Goal: Task Accomplishment & Management: Complete application form

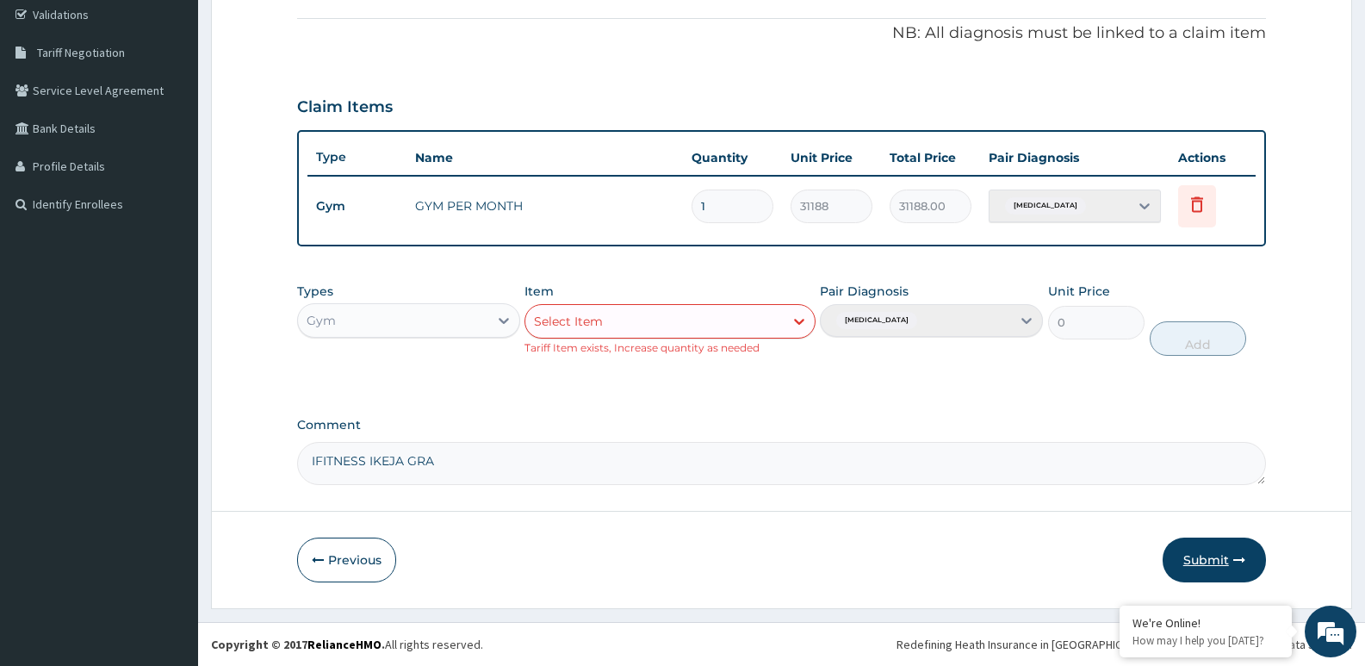
click at [1191, 554] on button "Submit" at bounding box center [1214, 560] width 103 height 45
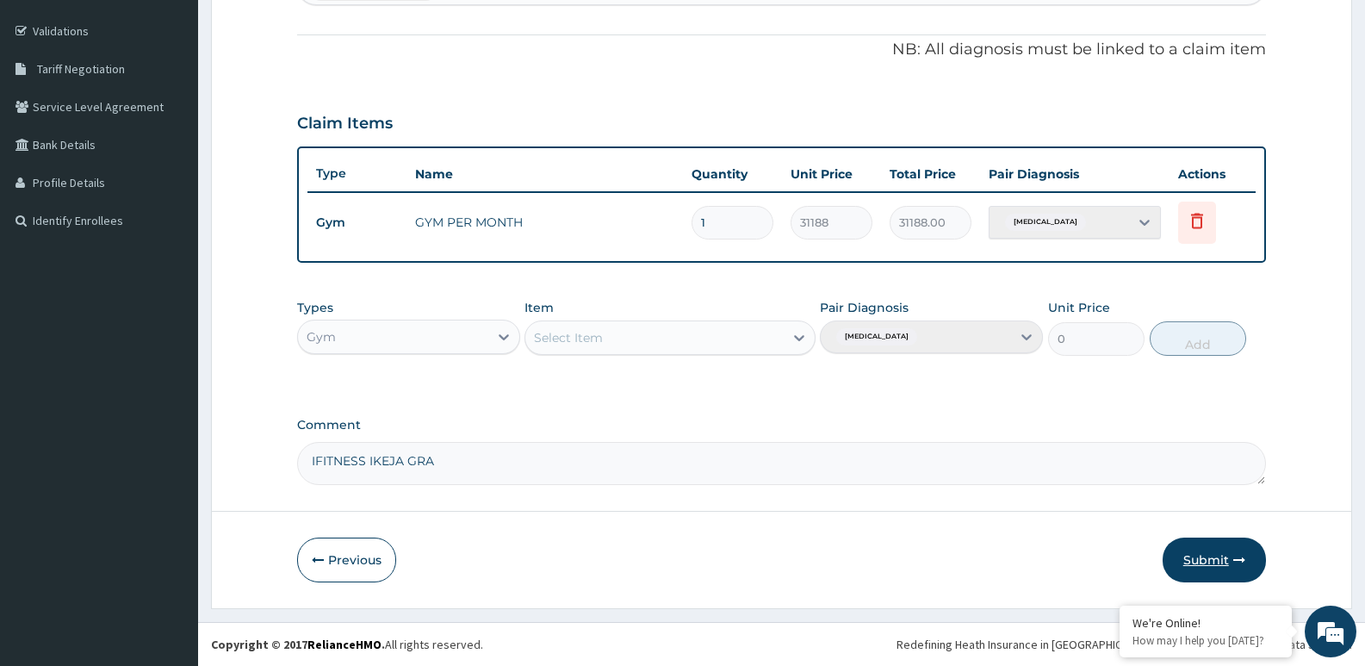
scroll to position [308, 0]
click at [1191, 554] on button "Submit" at bounding box center [1214, 560] width 103 height 45
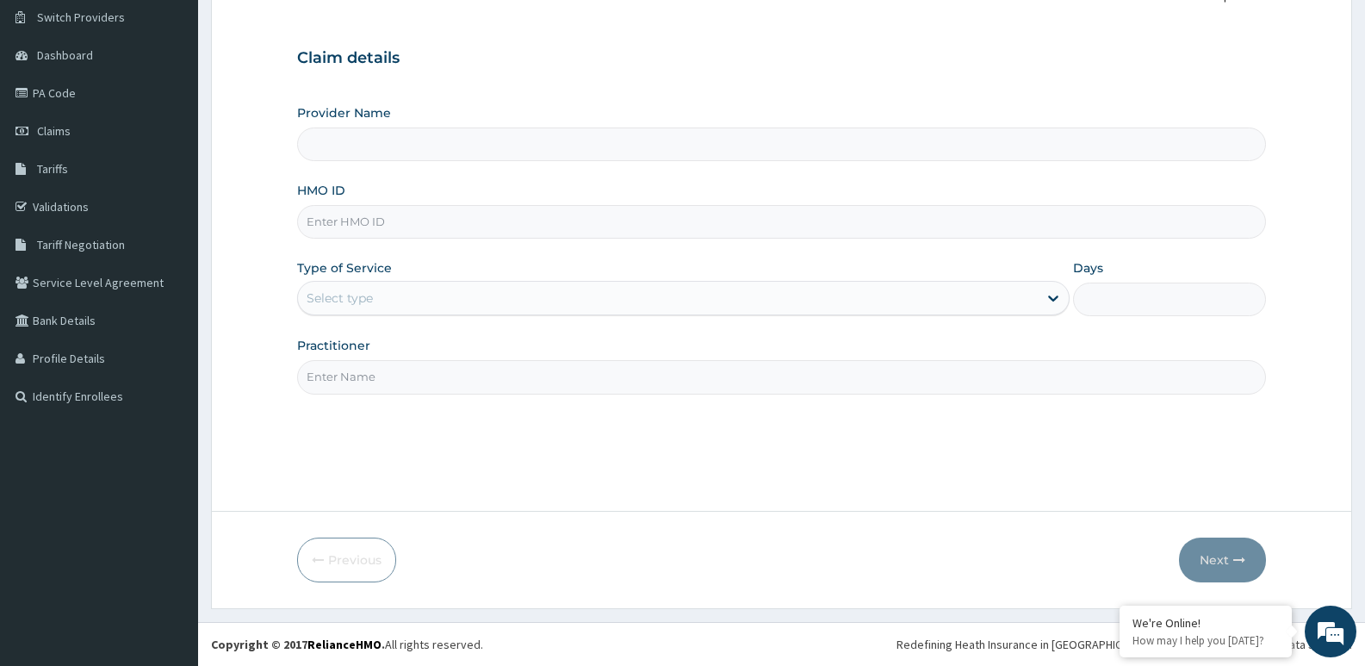
click at [345, 221] on input "HMO ID" at bounding box center [781, 222] width 969 height 34
paste input "SZX/10008/B"
type input "SZX/10008/B"
click at [391, 384] on input "Practitioner" at bounding box center [781, 377] width 969 height 34
type input "joy jonathan"
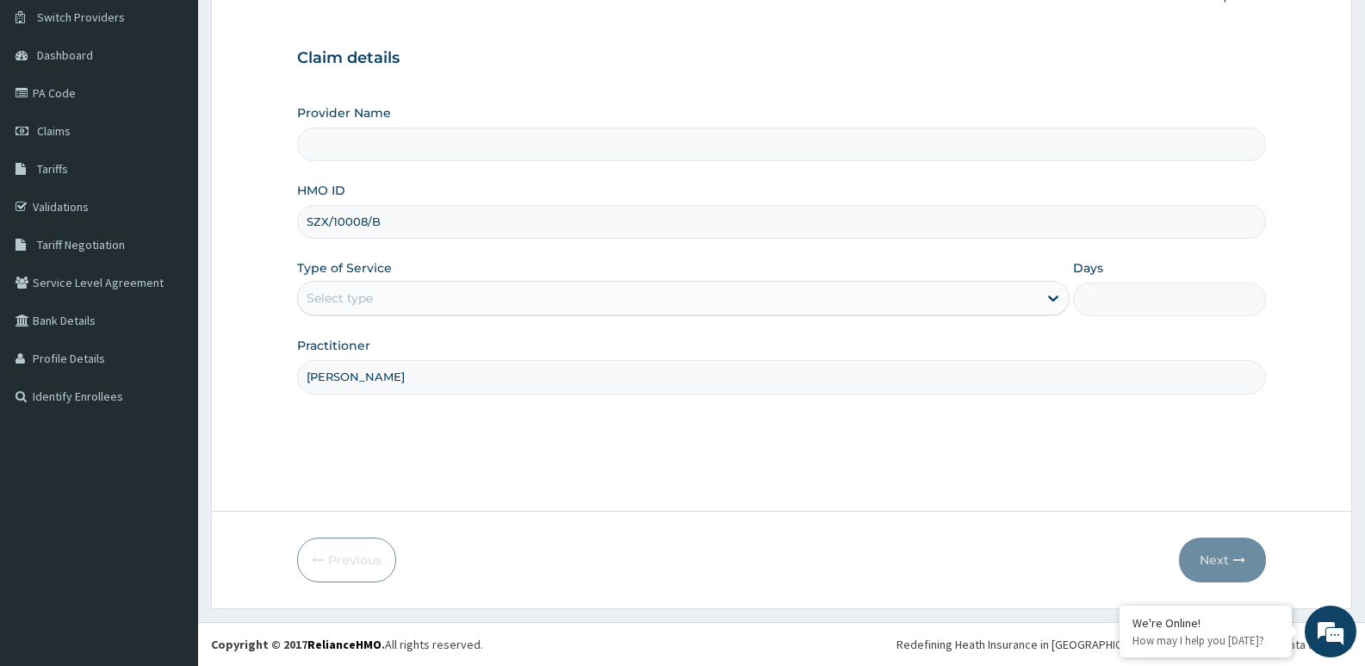
click at [563, 297] on div "Select type" at bounding box center [667, 298] width 739 height 28
click at [594, 346] on div "No options" at bounding box center [683, 341] width 772 height 31
click at [430, 138] on input "Provider Name" at bounding box center [781, 144] width 969 height 34
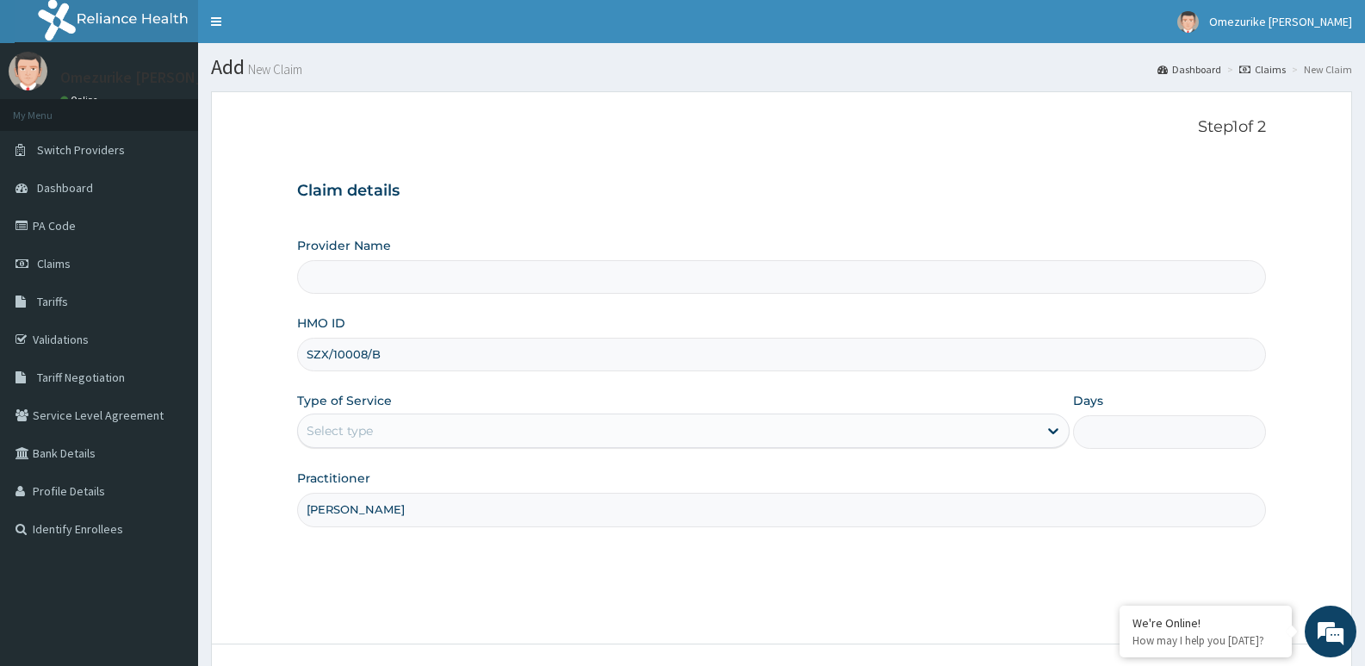
click at [387, 357] on input "SZX/10008/B" at bounding box center [781, 355] width 969 height 34
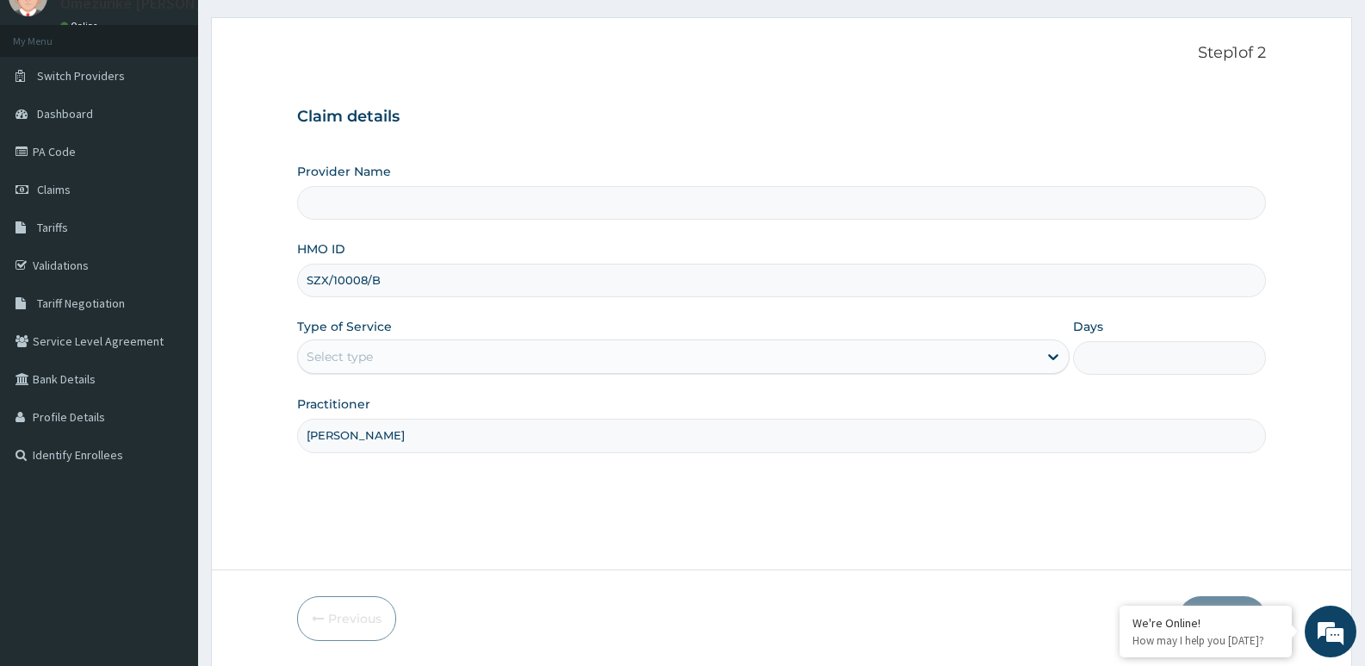
scroll to position [133, 0]
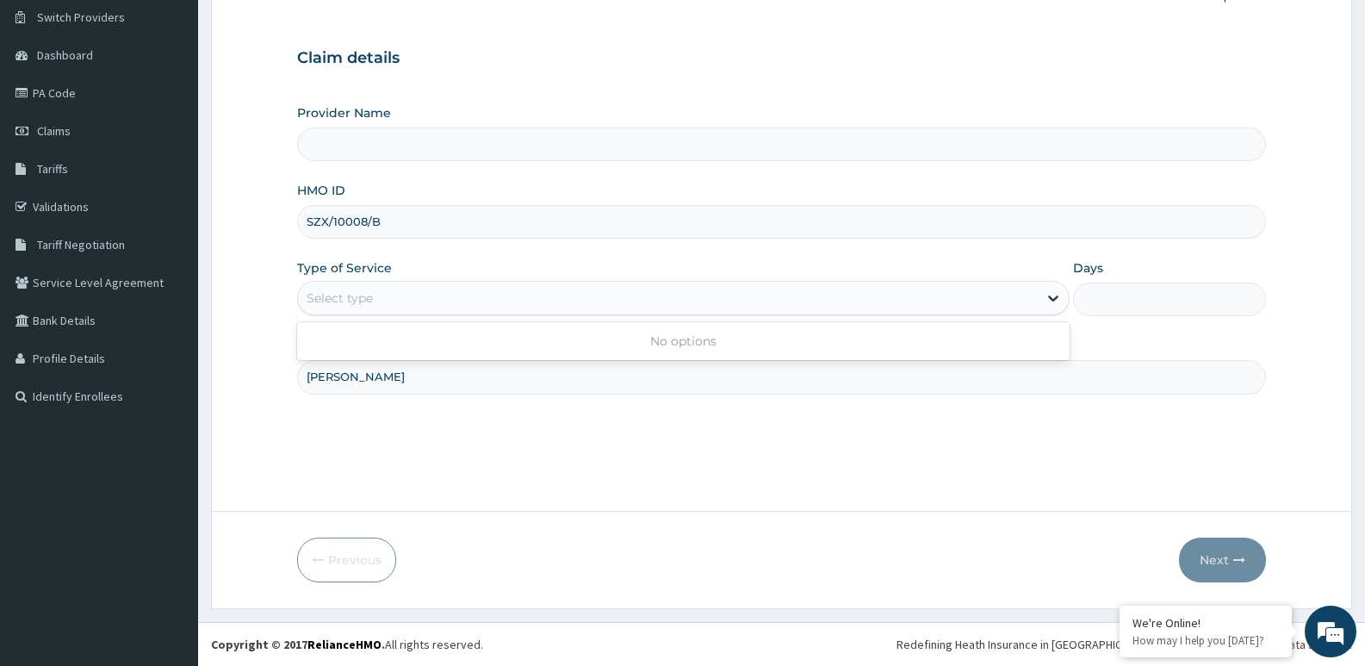
click at [1053, 298] on icon at bounding box center [1053, 297] width 17 height 17
drag, startPoint x: 1049, startPoint y: 297, endPoint x: 1116, endPoint y: 259, distance: 77.1
click at [1054, 295] on icon at bounding box center [1053, 297] width 17 height 17
click at [1117, 264] on div "Days" at bounding box center [1169, 287] width 193 height 57
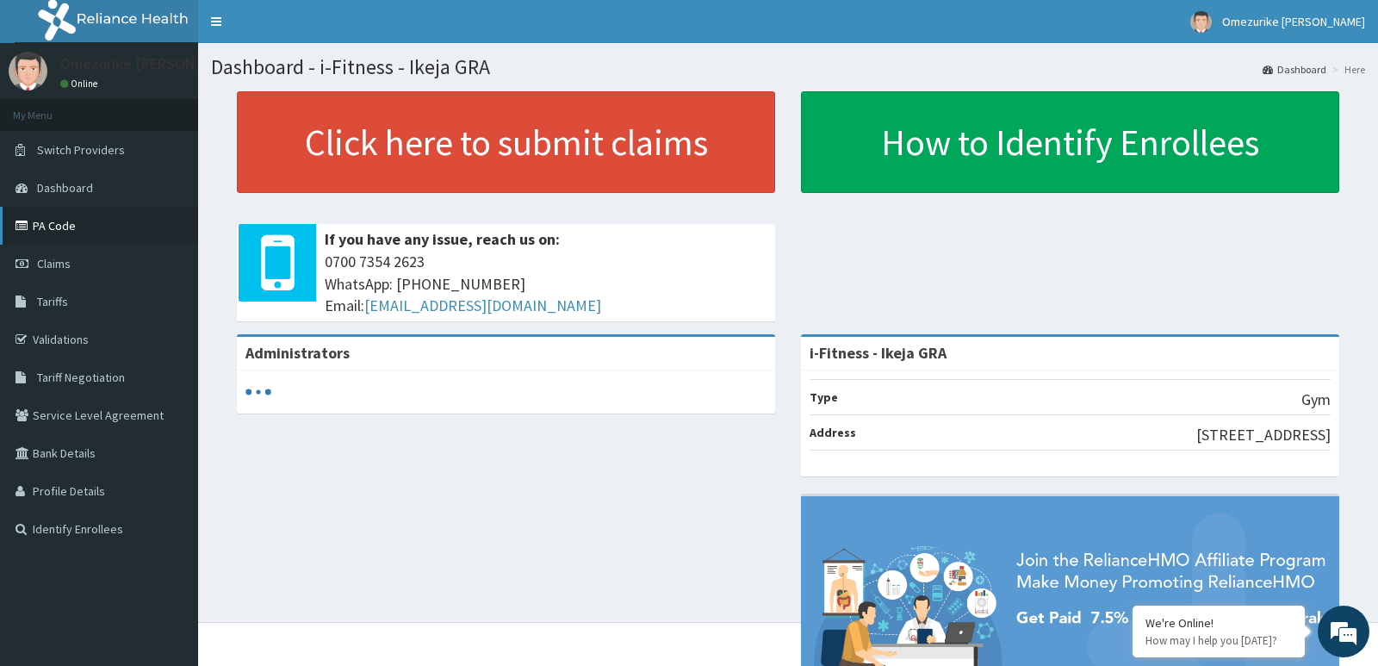
click at [59, 215] on link "PA Code" at bounding box center [99, 226] width 198 height 38
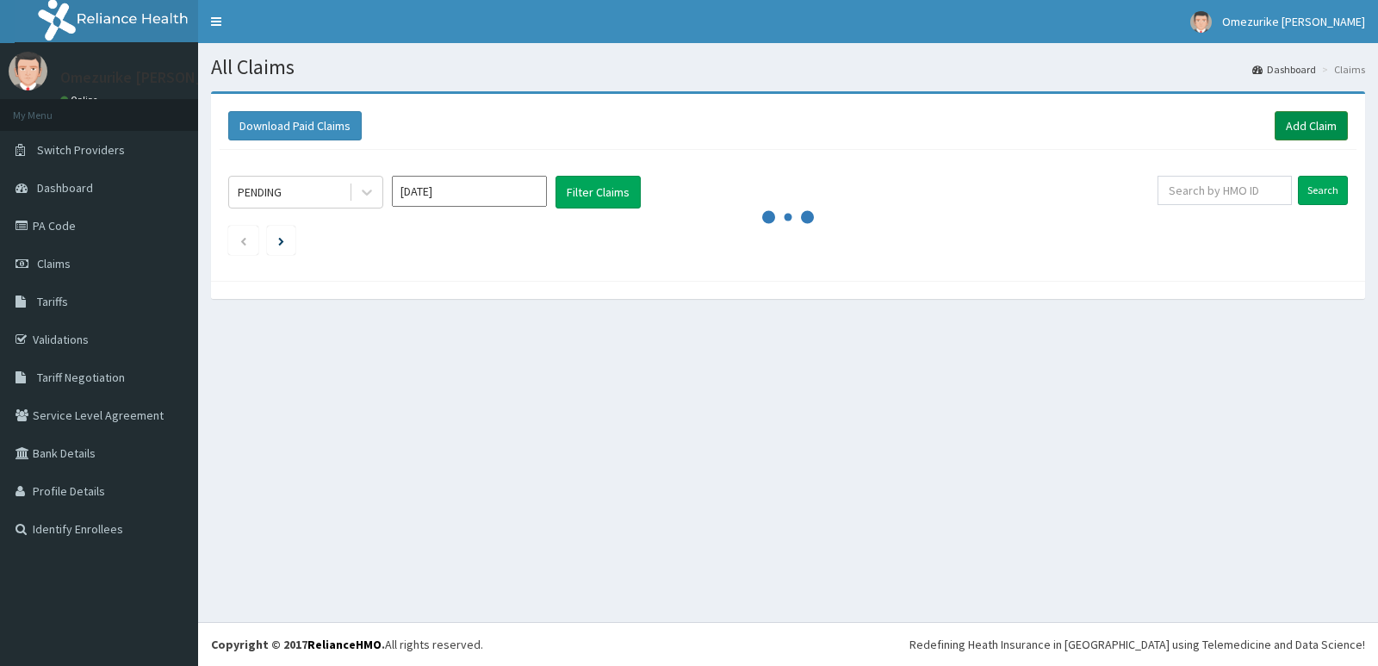
click at [1310, 121] on link "Add Claim" at bounding box center [1311, 125] width 73 height 29
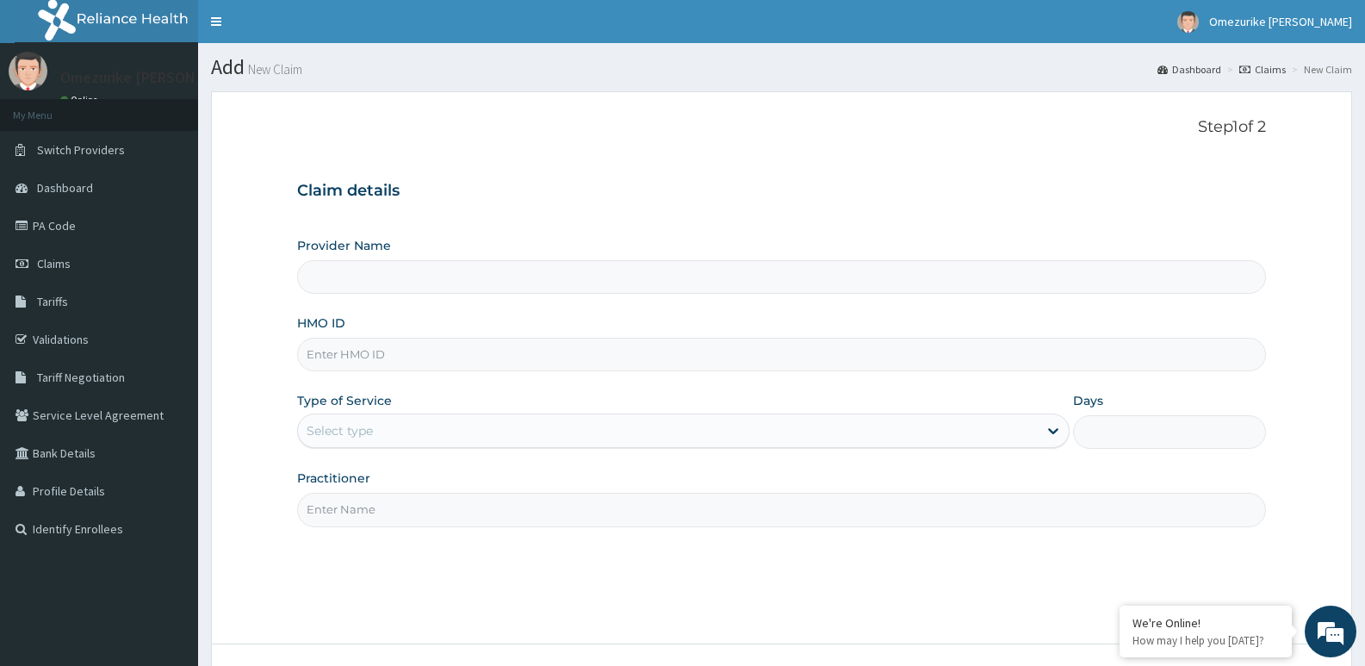
click at [397, 353] on input "HMO ID" at bounding box center [781, 355] width 969 height 34
paste input "SZX/10008/B"
type input "SZX/10008/B"
type input "i-Fitness - Ikeja GRA"
type input "1"
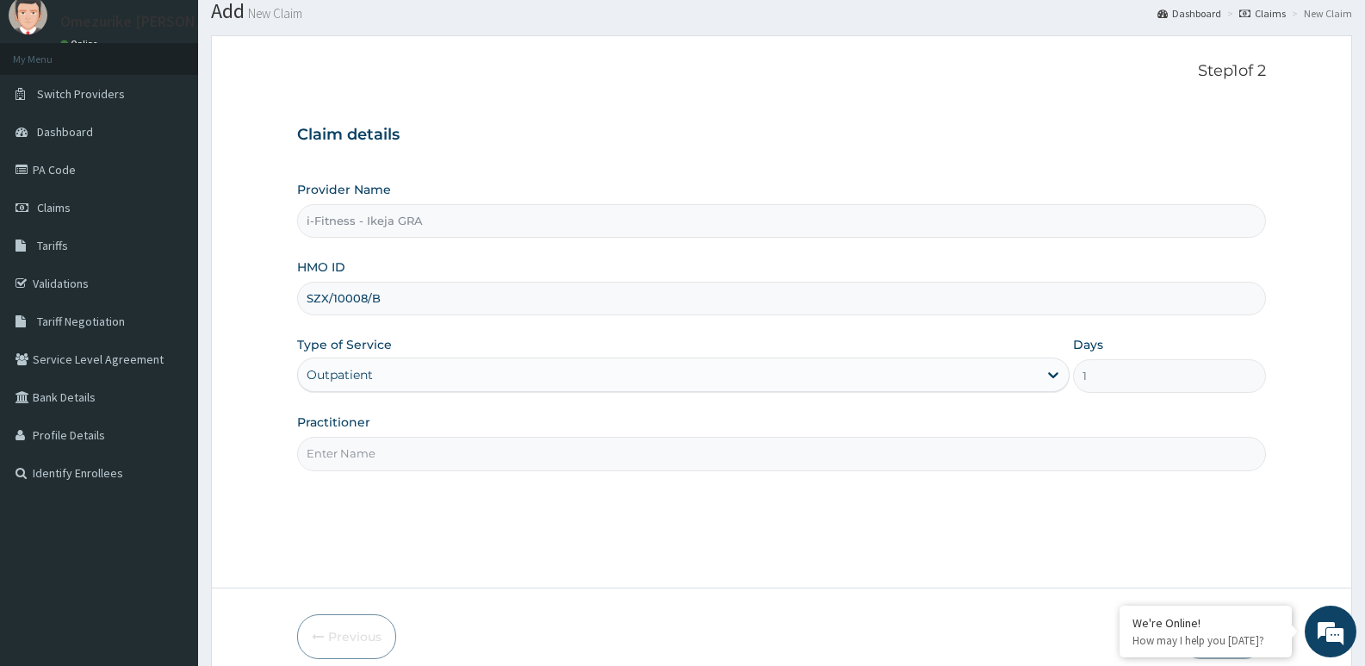
scroll to position [86, 0]
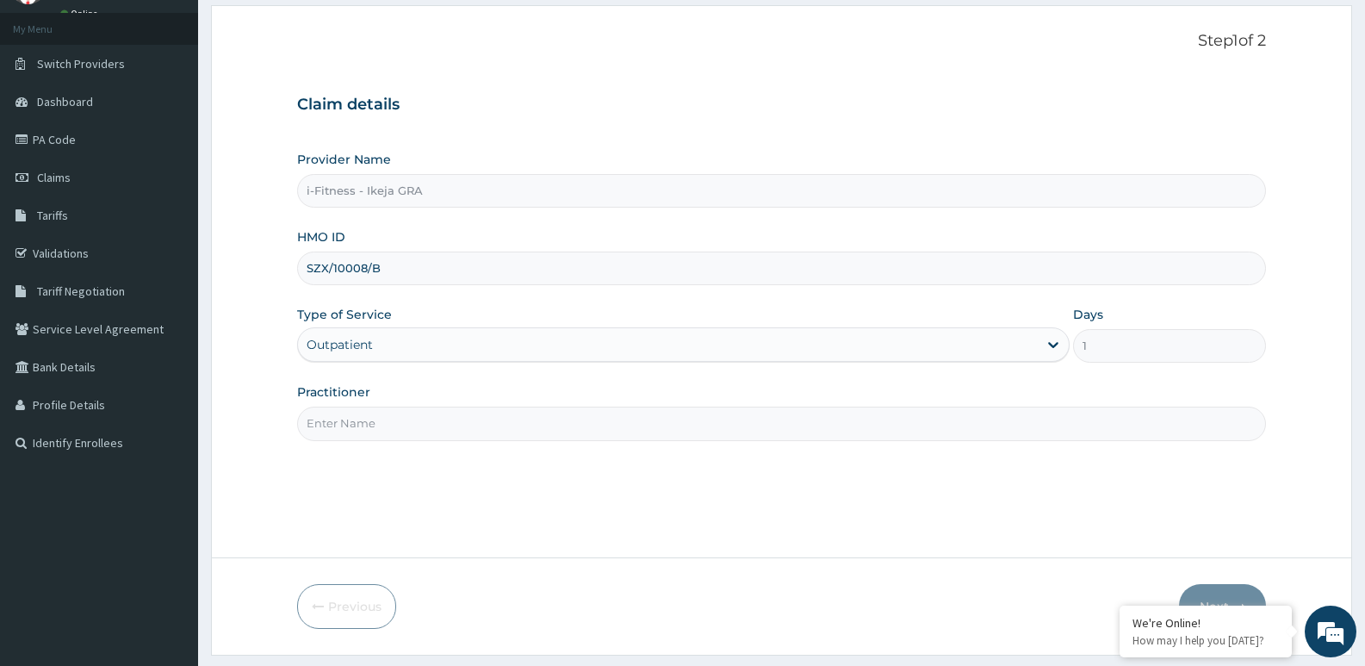
type input "SZX/10008/B"
click at [465, 431] on input "Practitioner" at bounding box center [781, 424] width 969 height 34
type input "j"
type input "JOY JONATHAN"
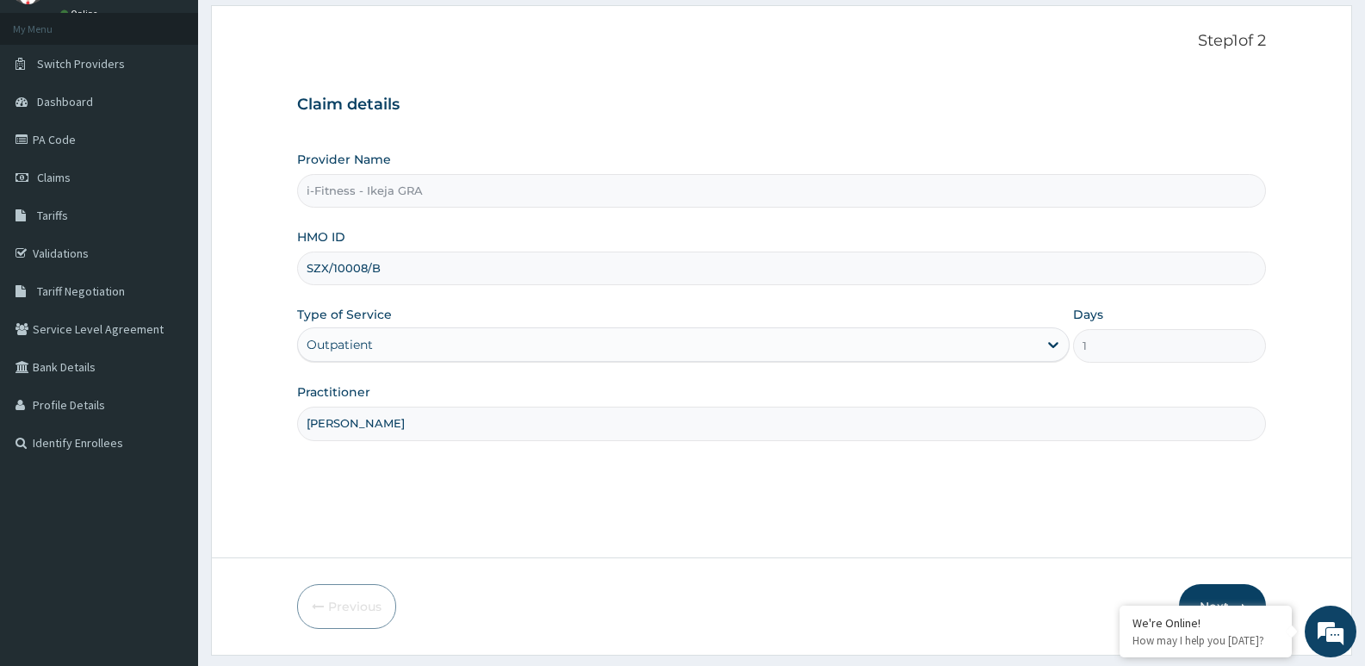
click at [1228, 586] on button "Next" at bounding box center [1222, 606] width 87 height 45
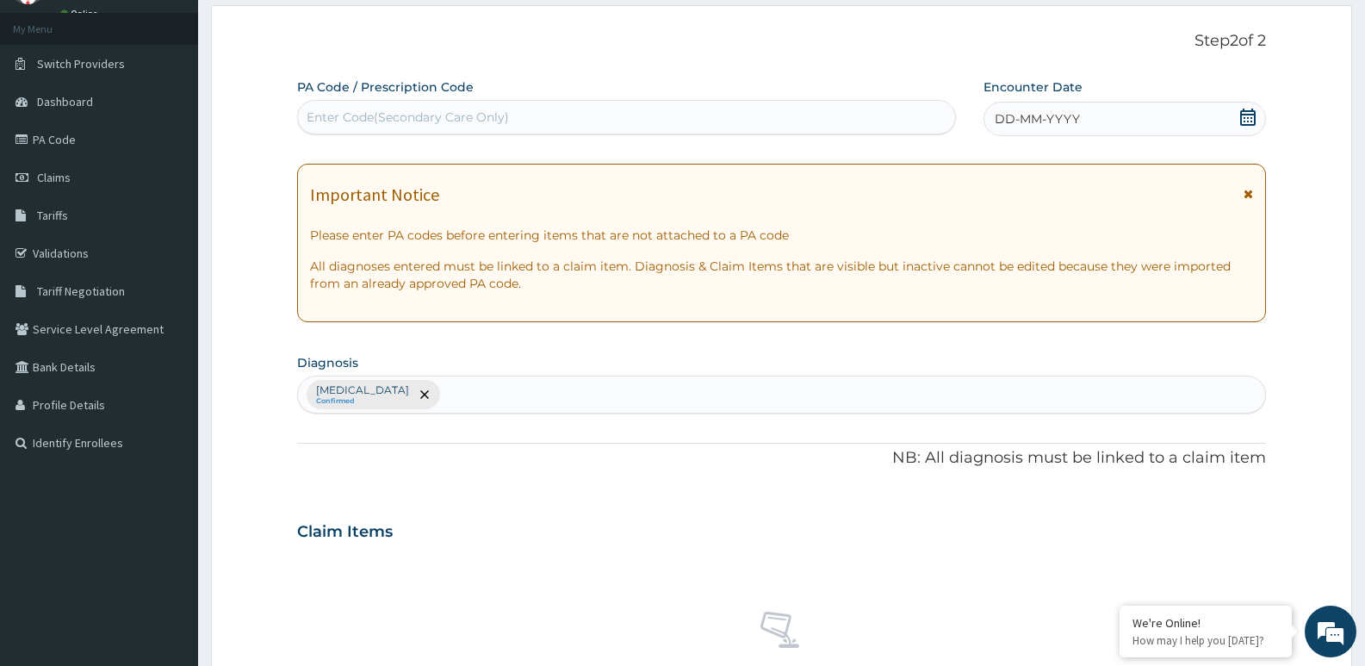
click at [1247, 194] on icon at bounding box center [1248, 194] width 9 height 12
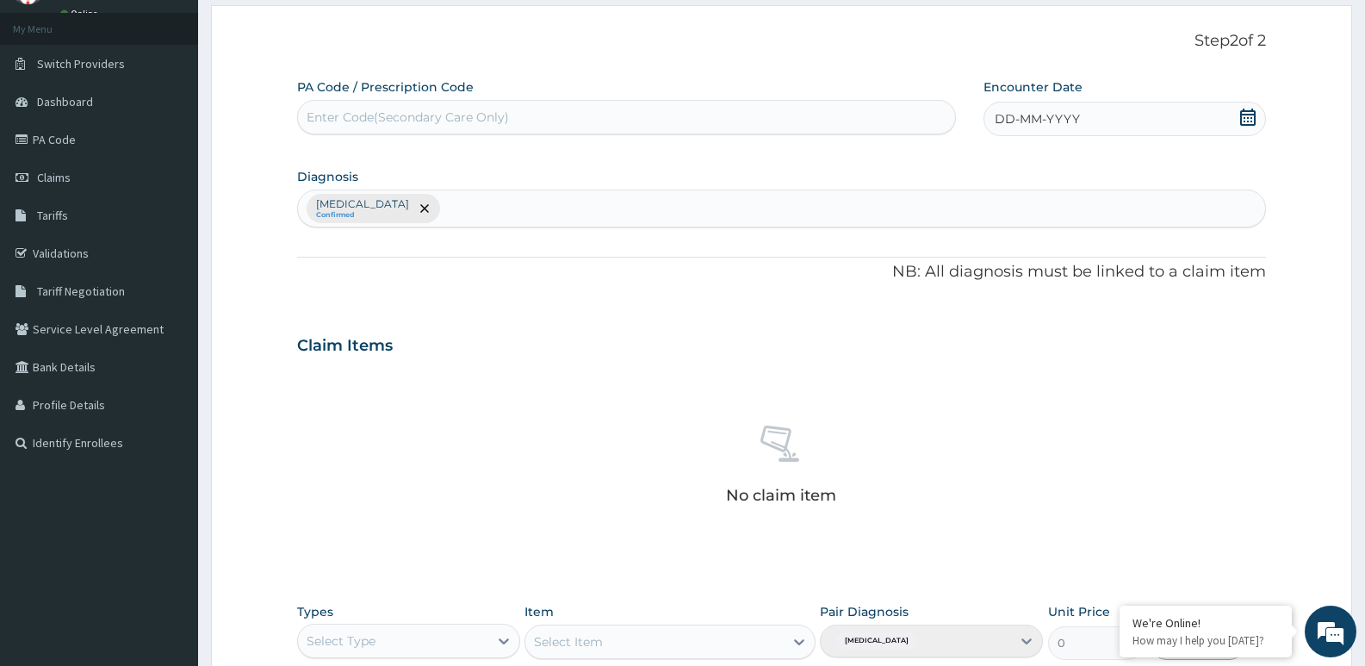
click at [407, 109] on div "Enter Code(Secondary Care Only)" at bounding box center [408, 117] width 202 height 17
type input "PA/256530"
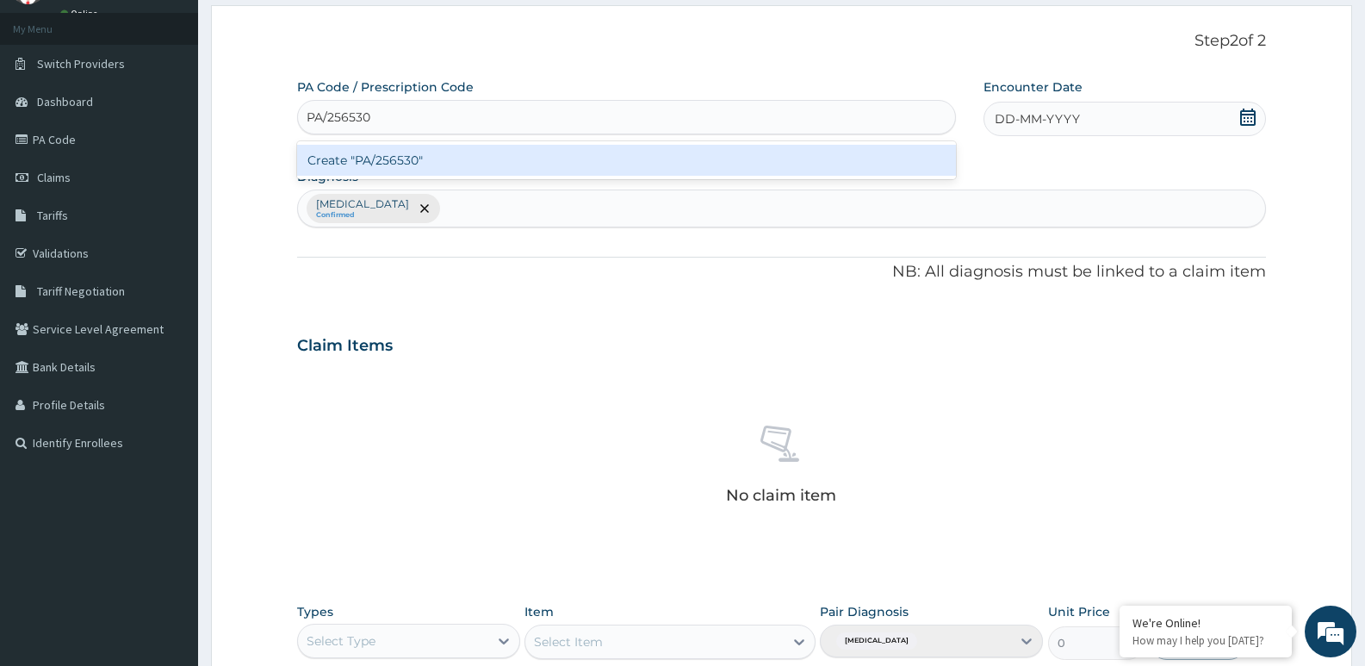
click at [411, 160] on div "Create "PA/256530"" at bounding box center [626, 160] width 659 height 31
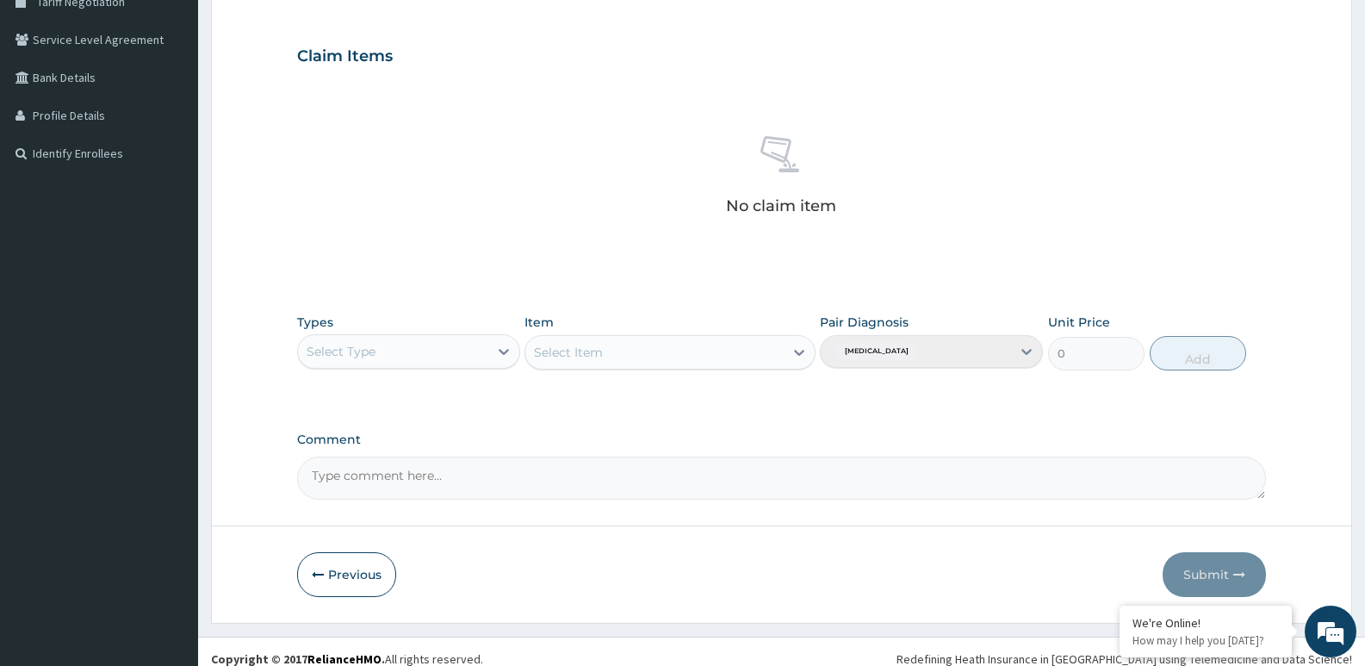
scroll to position [390, 0]
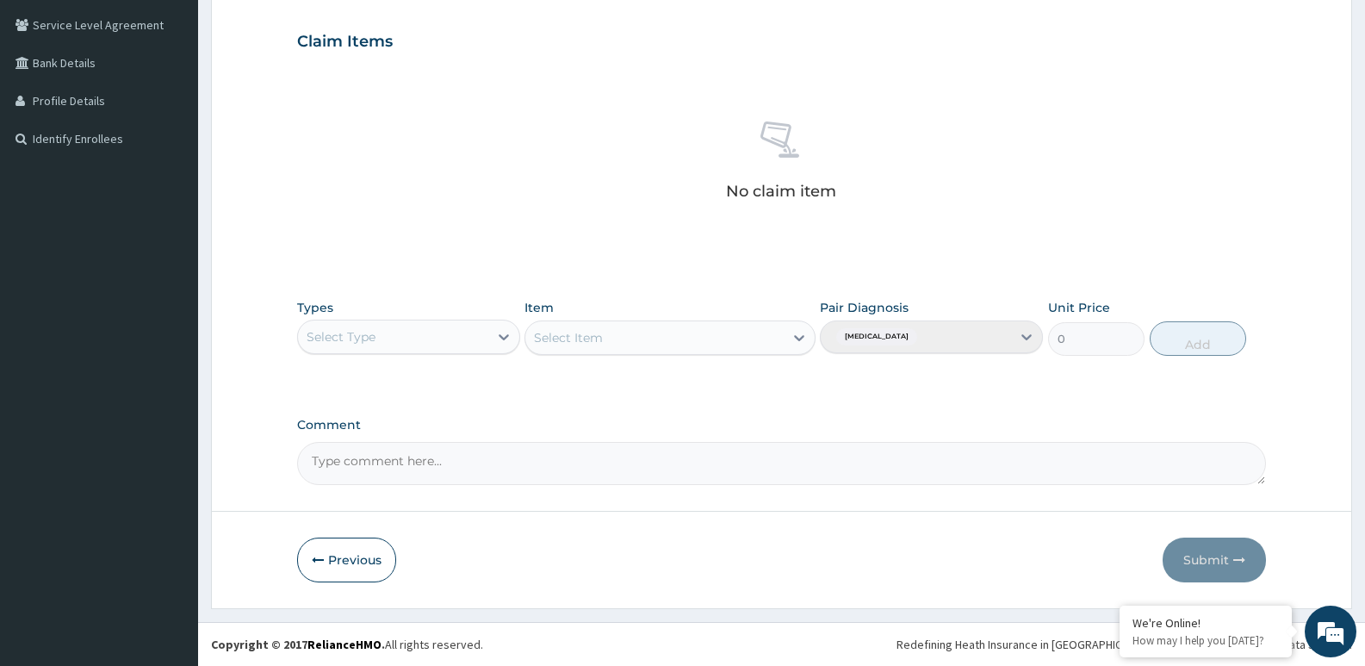
click at [483, 342] on div "Select Type" at bounding box center [393, 337] width 190 height 28
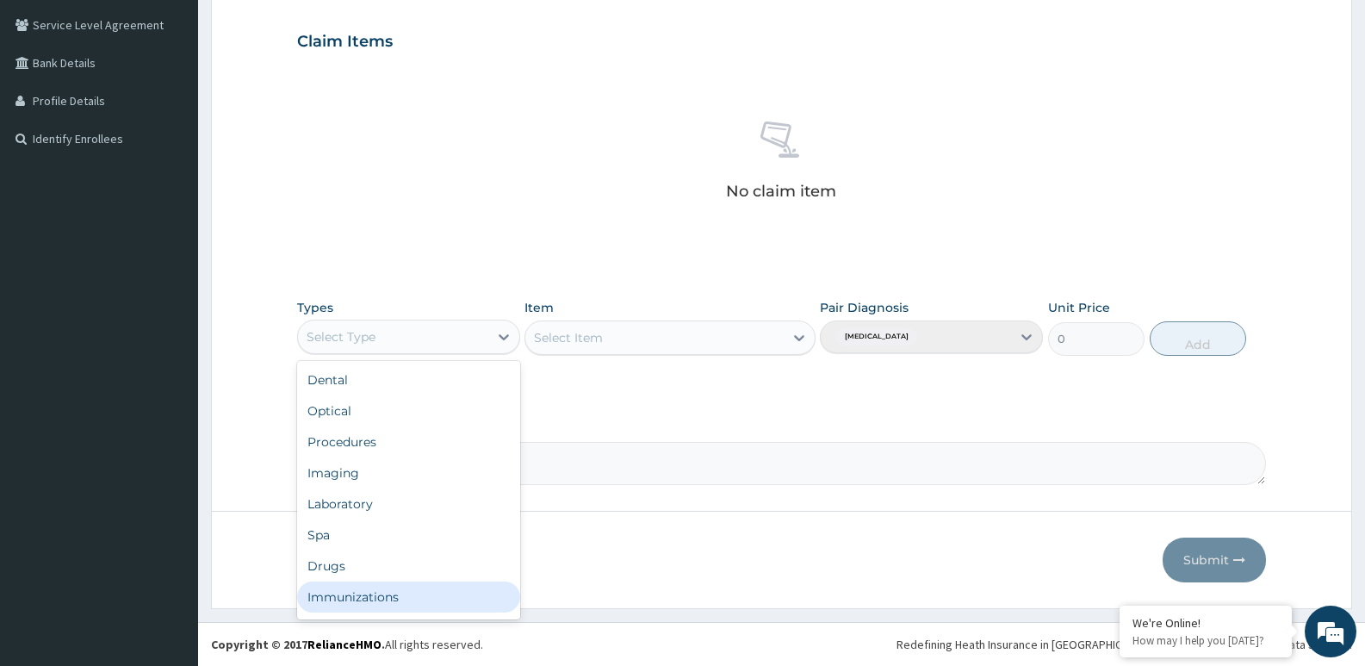
scroll to position [59, 0]
click at [364, 600] on div "Gym" at bounding box center [408, 600] width 223 height 31
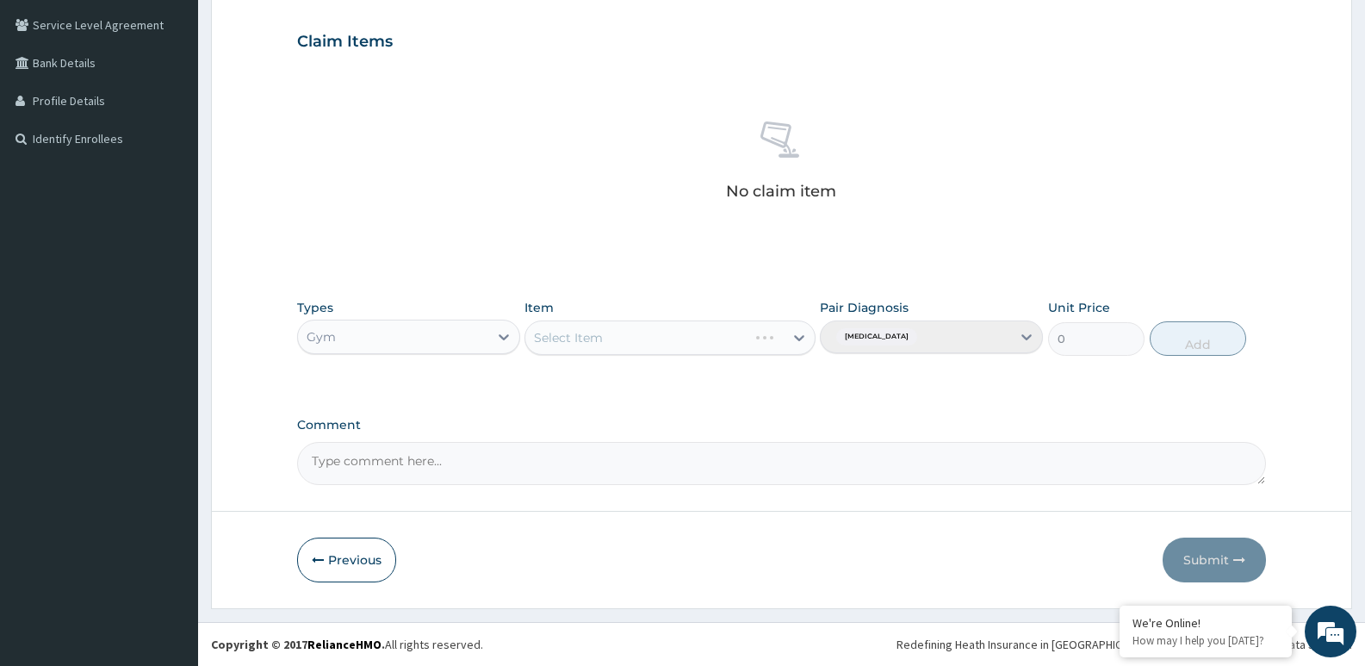
click at [665, 346] on div "Select Item" at bounding box center [670, 337] width 290 height 34
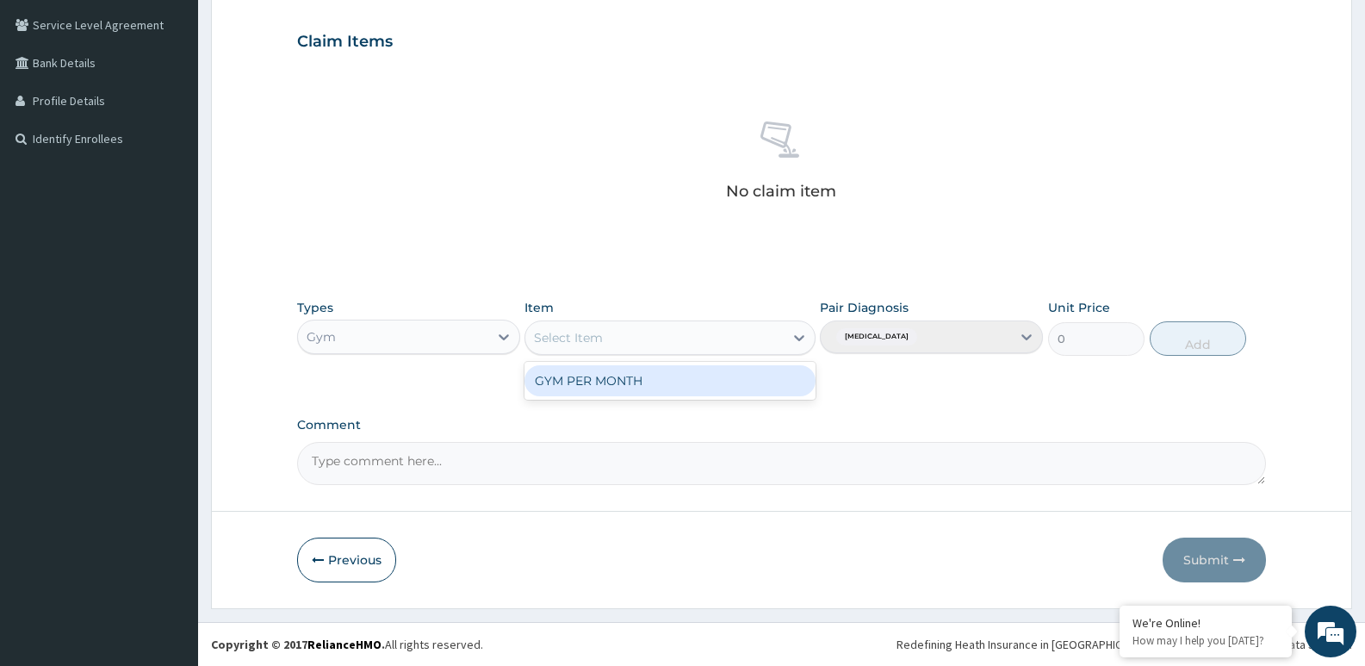
click at [675, 333] on div "Select Item" at bounding box center [654, 338] width 258 height 28
click at [703, 383] on div "GYM PER MONTH" at bounding box center [670, 380] width 290 height 31
type input "31188"
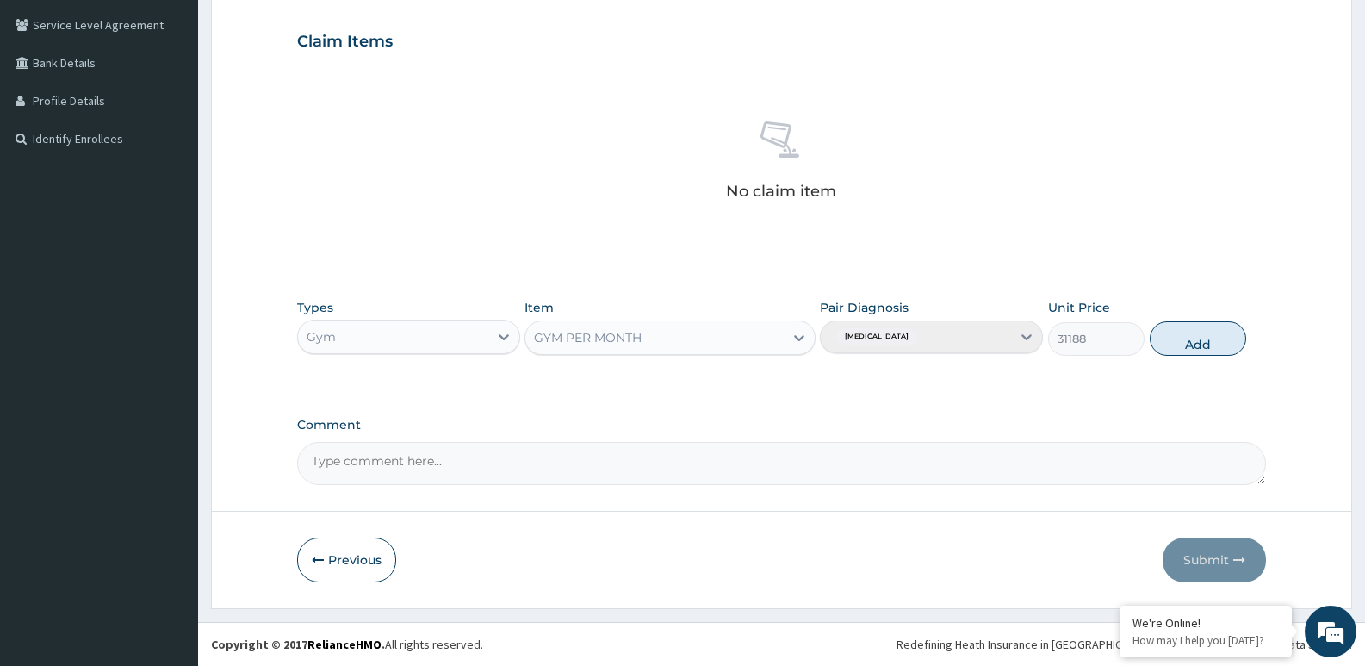
click at [364, 447] on textarea "Comment" at bounding box center [781, 463] width 969 height 43
type textarea "GYM"
click at [586, 505] on form "Step 2 of 2 PA Code / Prescription Code PA/256530 Encounter Date DD-MM-YYYY Dia…" at bounding box center [781, 154] width 1141 height 907
click at [1190, 342] on button "Add" at bounding box center [1198, 338] width 96 height 34
type input "0"
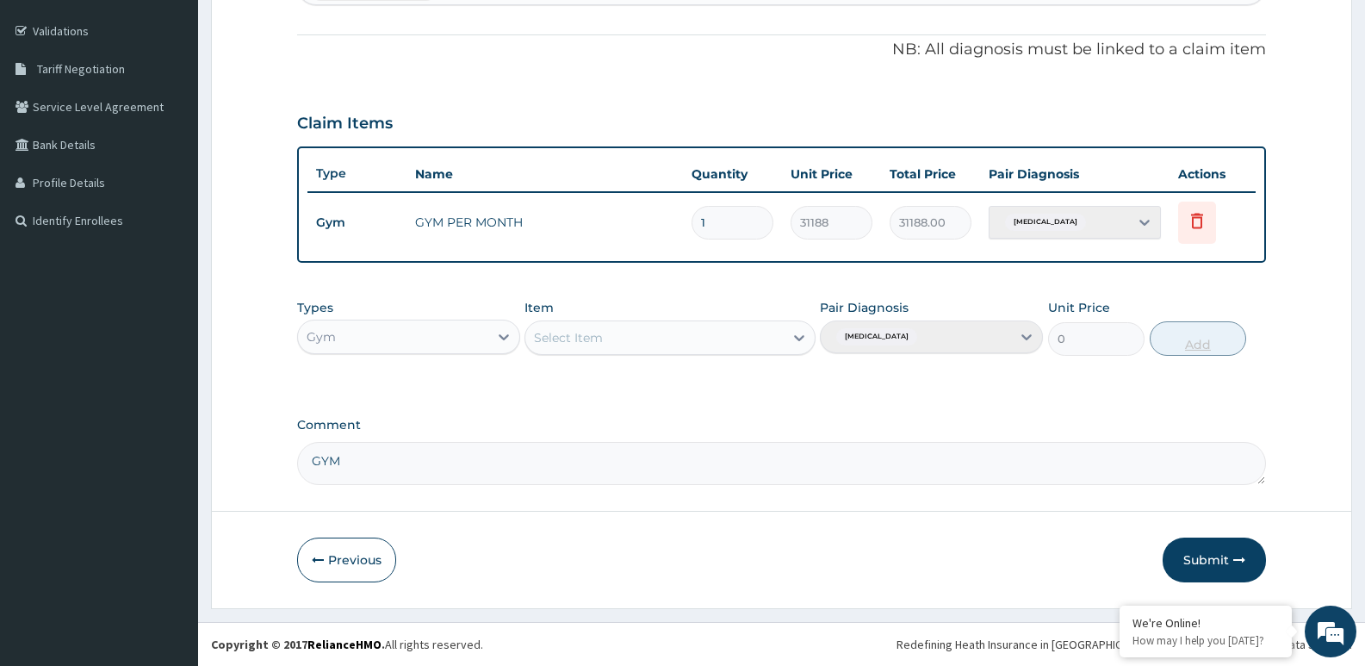
scroll to position [308, 0]
click at [309, 460] on textarea "GYM" at bounding box center [781, 463] width 969 height 43
type textarea "IKEJA GRA GYM"
click at [1219, 572] on button "Submit" at bounding box center [1214, 560] width 103 height 45
click at [1204, 563] on button "Submit" at bounding box center [1214, 560] width 103 height 45
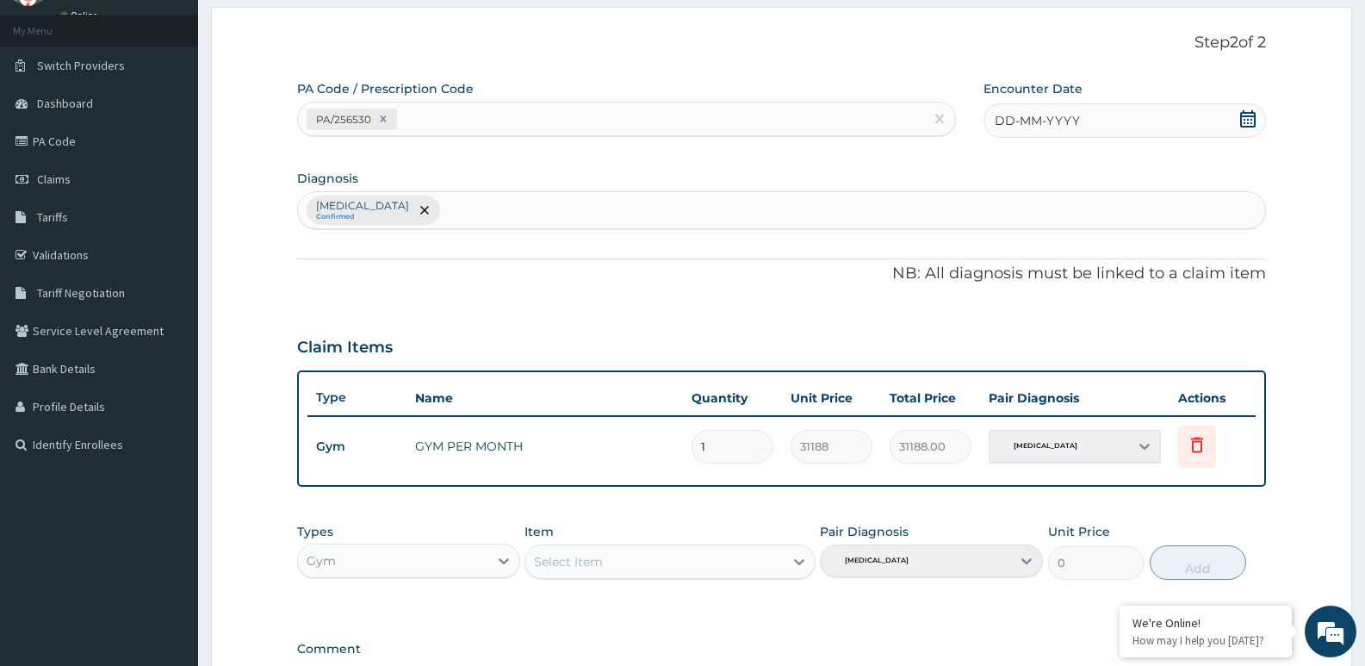
scroll to position [50, 0]
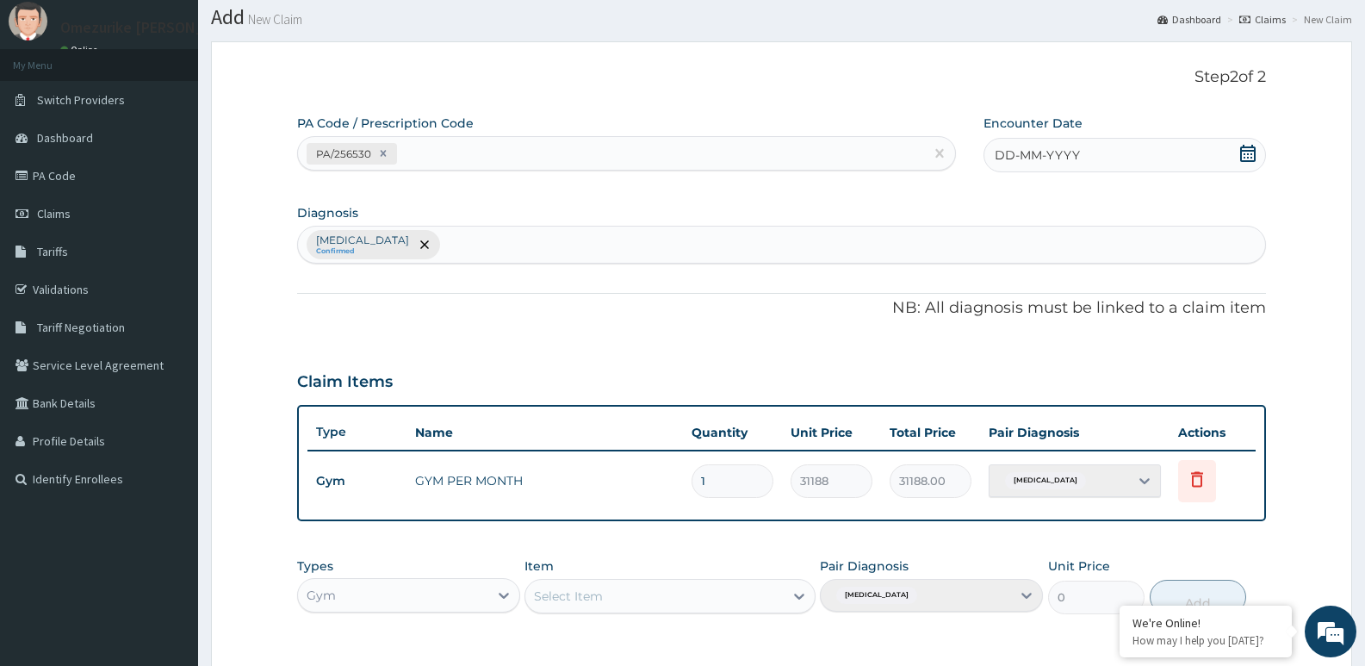
click at [1148, 482] on div "Lack of physical exercise" at bounding box center [1075, 480] width 172 height 33
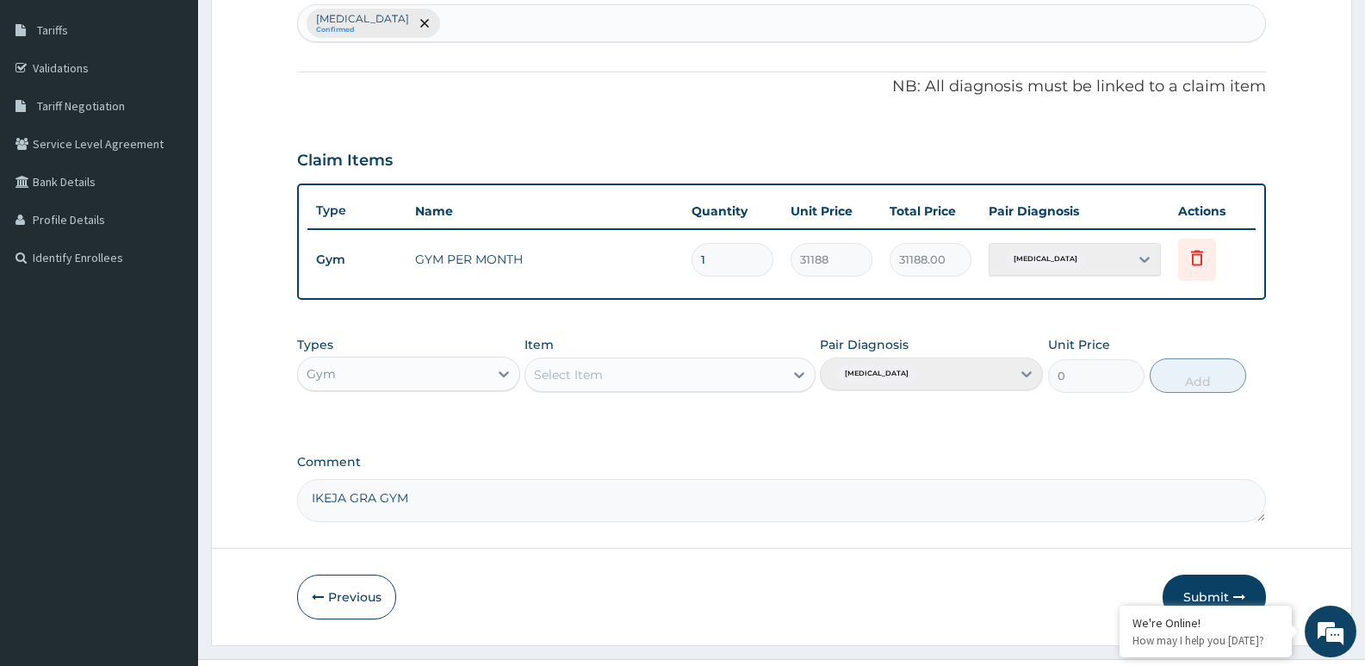
scroll to position [308, 0]
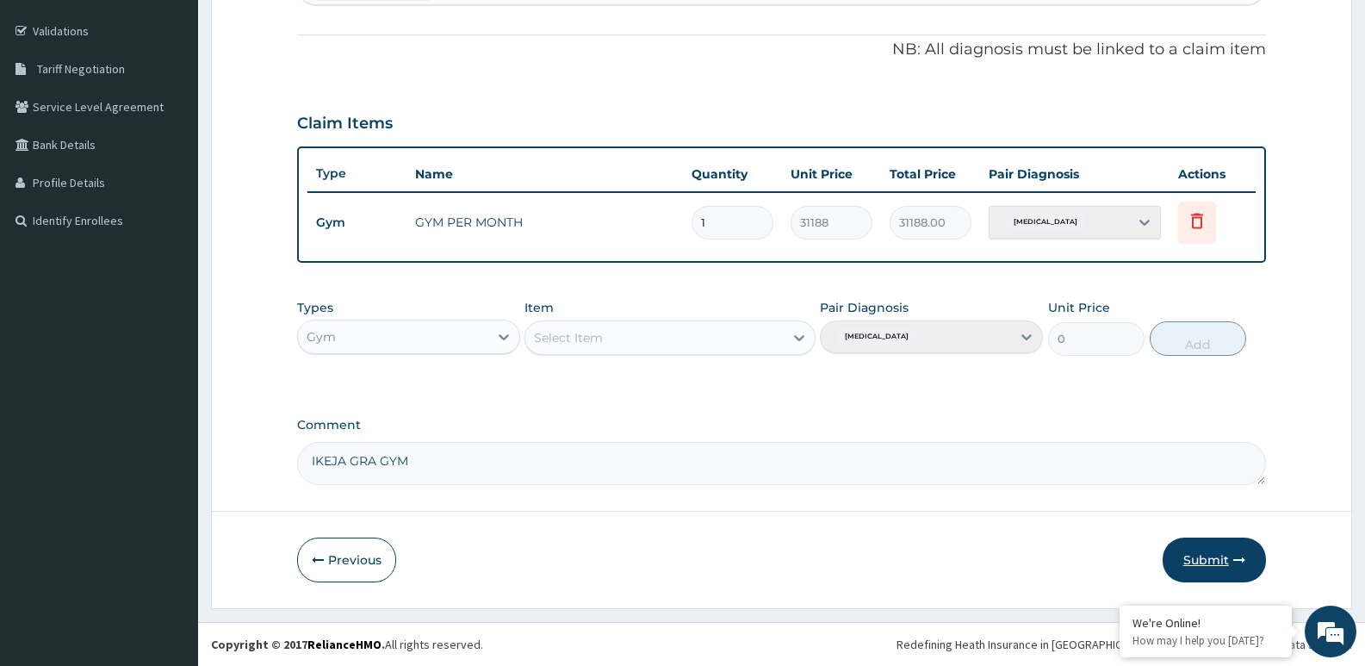
click at [1234, 555] on icon "button" at bounding box center [1240, 560] width 12 height 12
click at [1212, 557] on button "Submit" at bounding box center [1214, 560] width 103 height 45
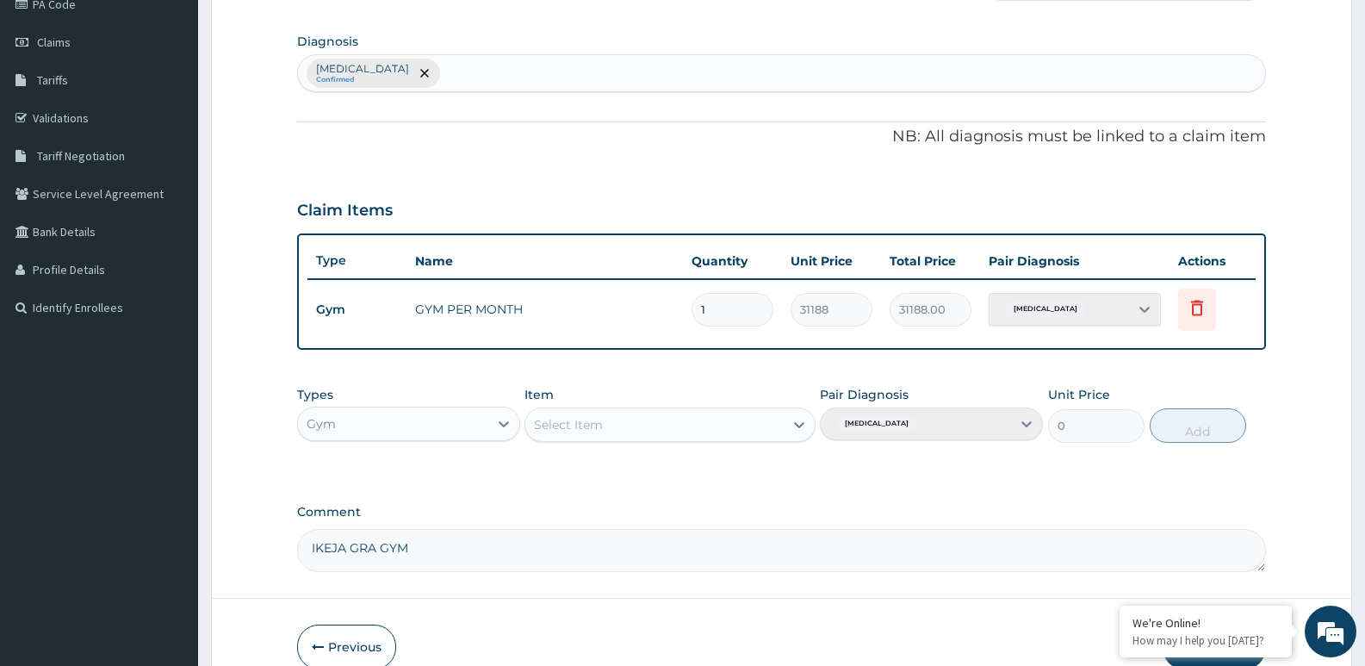
scroll to position [0, 0]
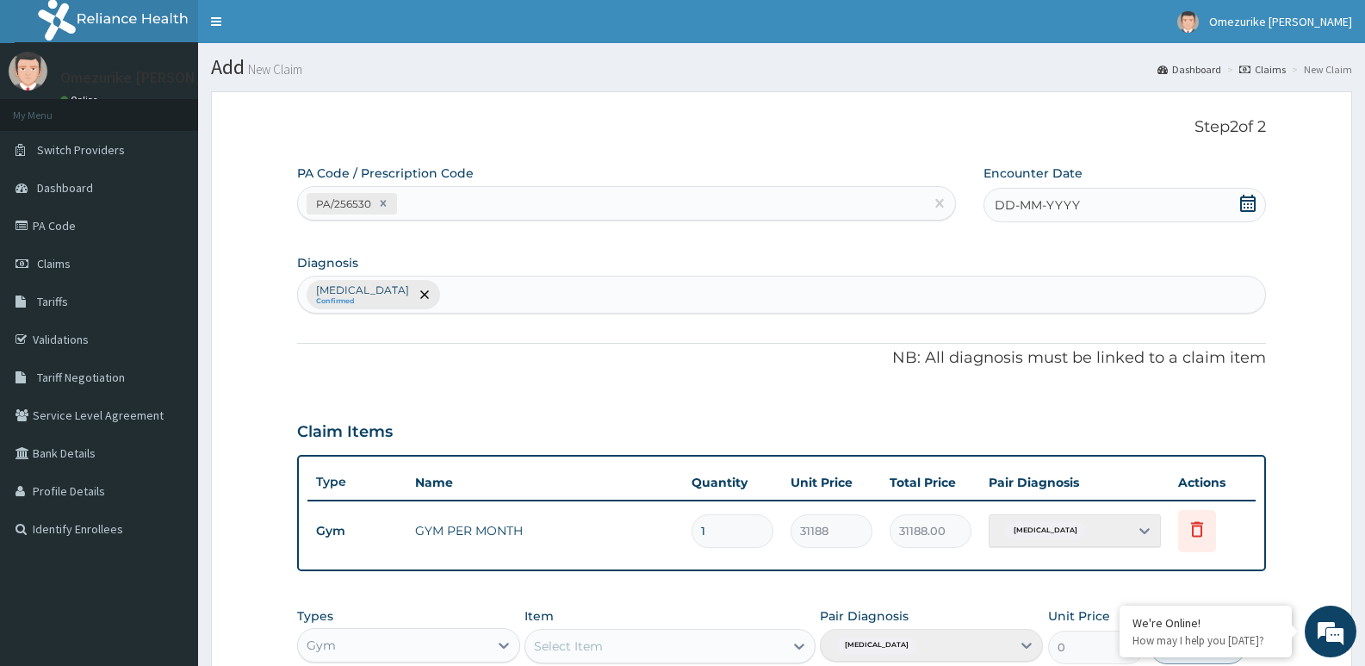
click at [1060, 210] on span "DD-MM-YYYY" at bounding box center [1037, 204] width 85 height 17
click at [1023, 368] on div "14" at bounding box center [1023, 370] width 26 height 26
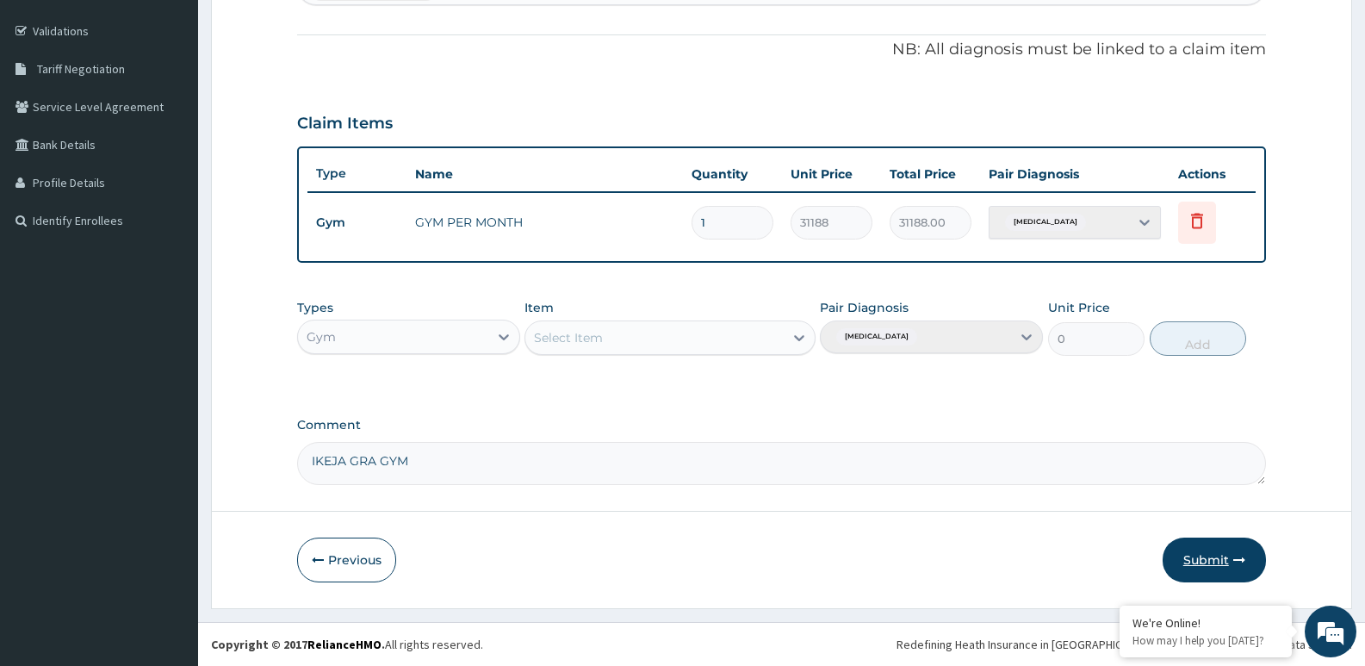
click at [1226, 557] on button "Submit" at bounding box center [1214, 560] width 103 height 45
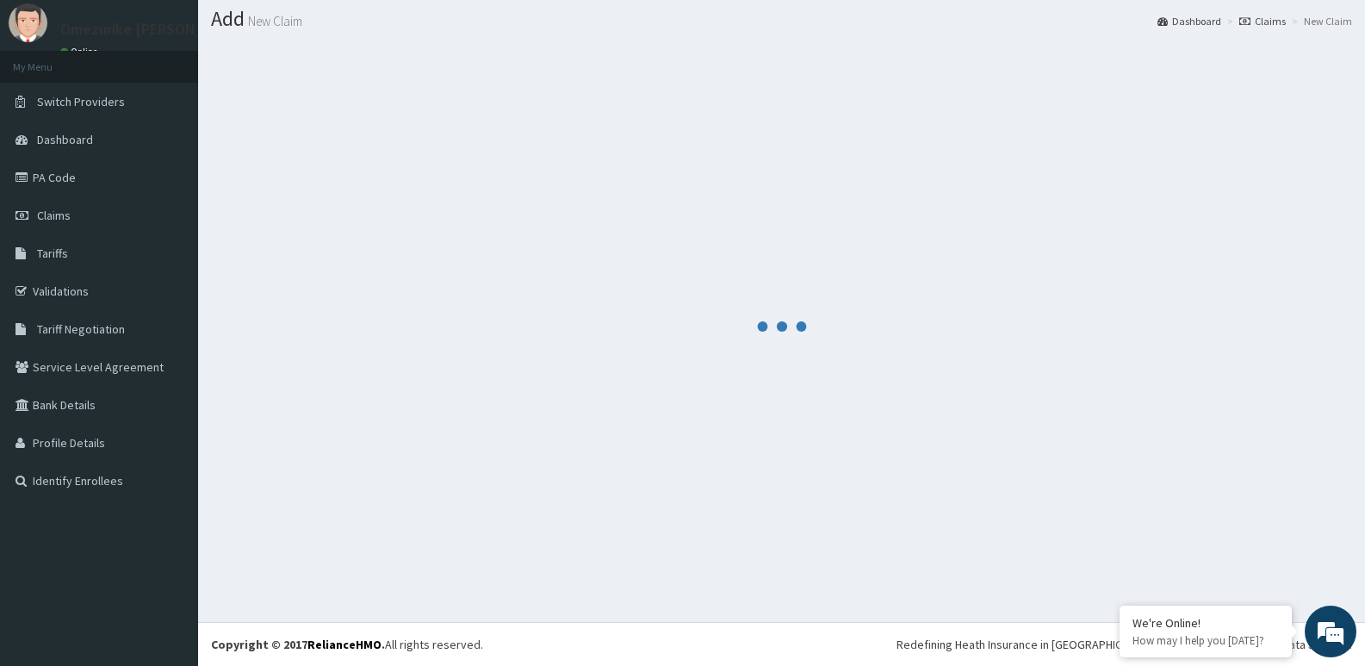
scroll to position [308, 0]
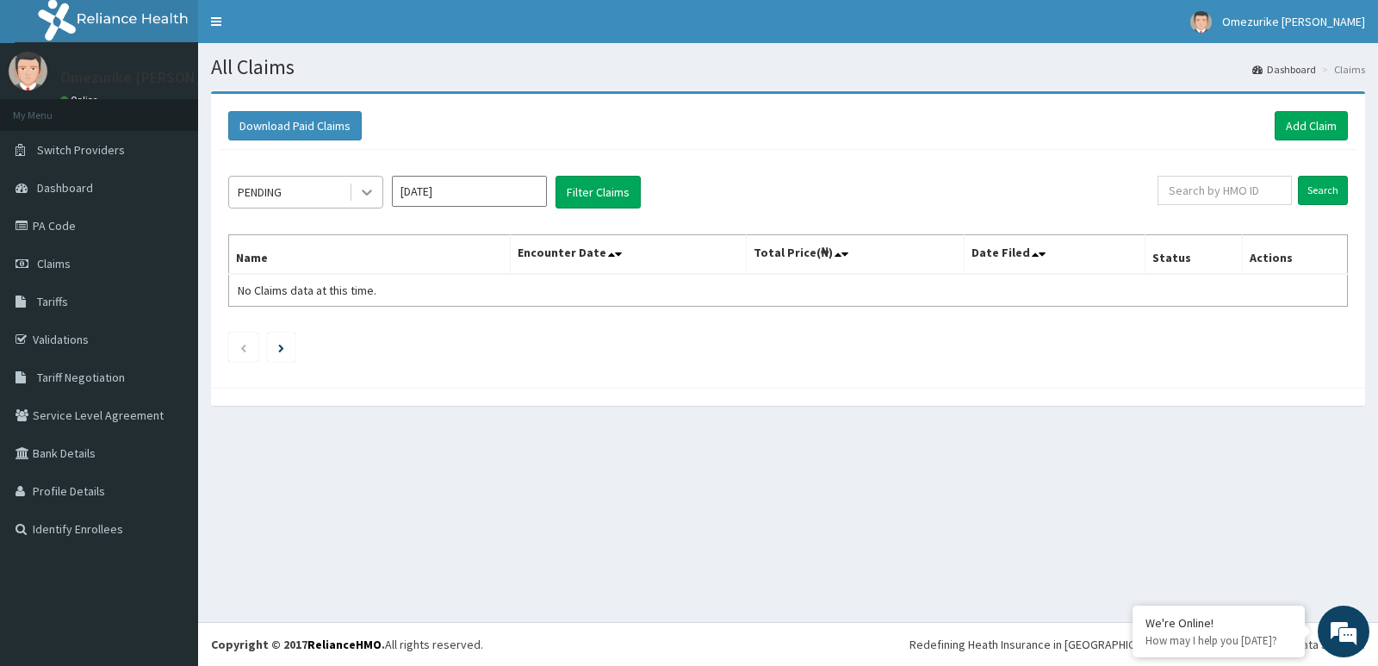
click at [370, 195] on icon at bounding box center [366, 191] width 17 height 17
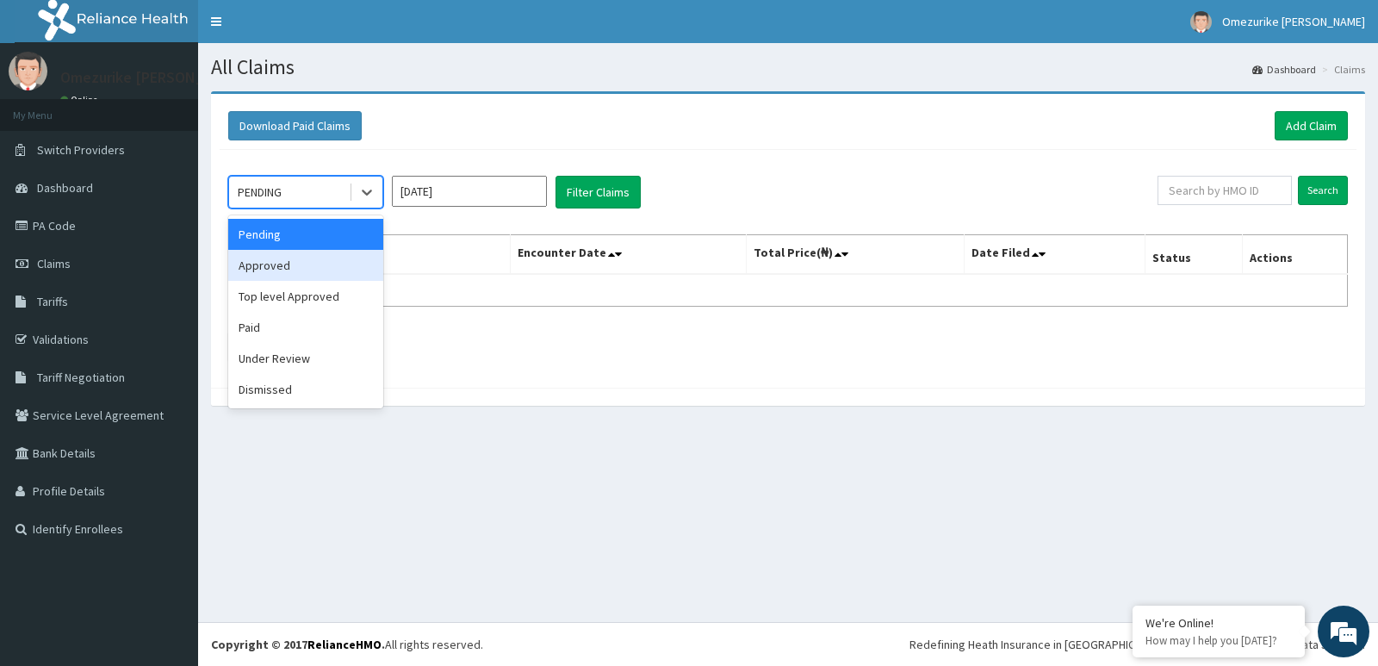
click at [284, 268] on div "Approved" at bounding box center [305, 265] width 155 height 31
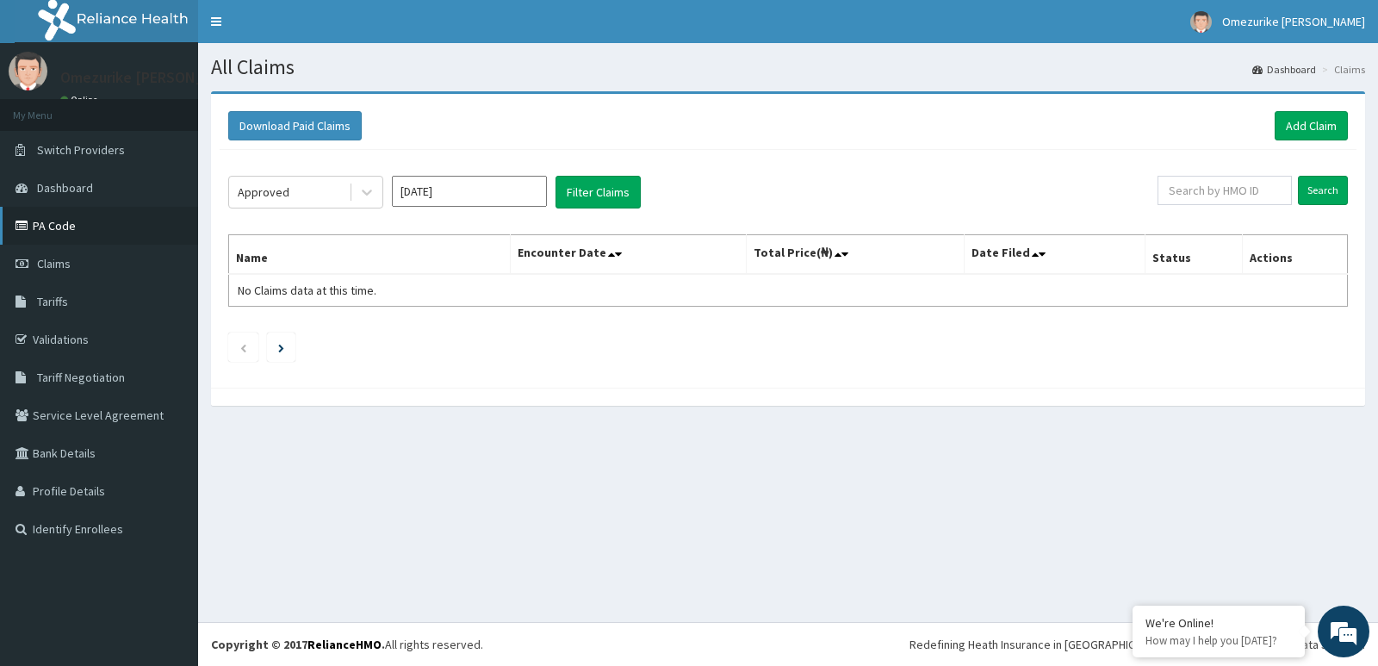
click at [75, 230] on link "PA Code" at bounding box center [99, 226] width 198 height 38
